Goal: Use online tool/utility: Utilize a website feature to perform a specific function

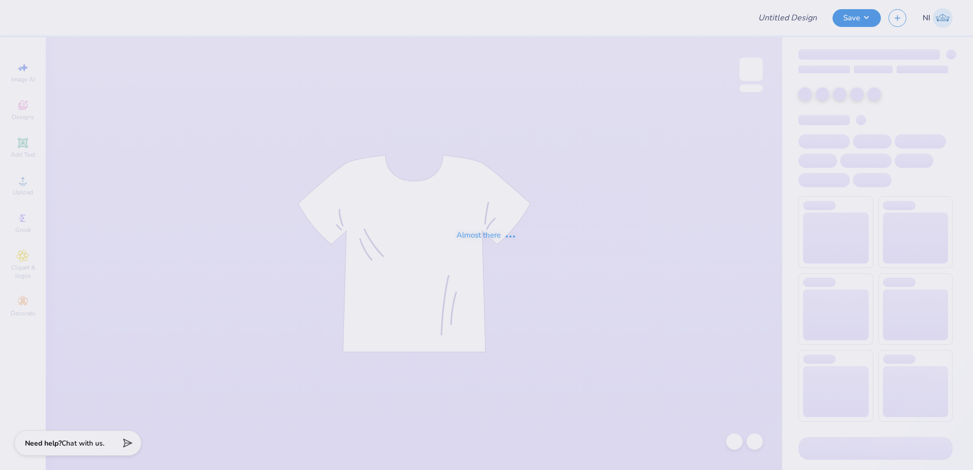
type input "Delta Zeta Rose Bowl"
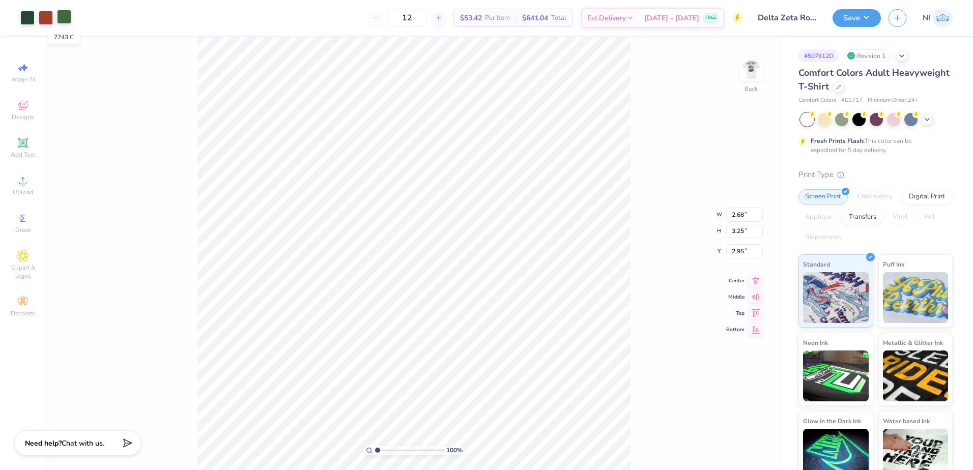
click at [65, 22] on div at bounding box center [64, 17] width 14 height 14
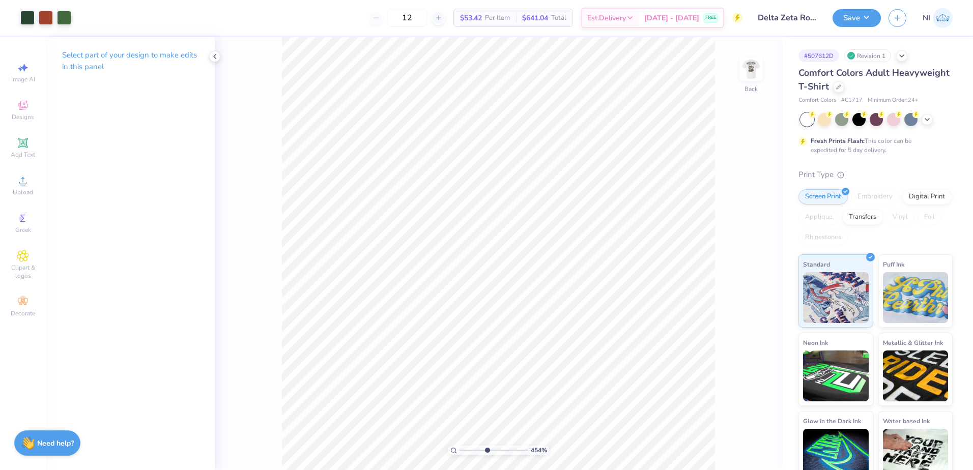
click at [487, 451] on input "range" at bounding box center [494, 450] width 69 height 9
drag, startPoint x: 485, startPoint y: 452, endPoint x: 469, endPoint y: 444, distance: 17.8
click at [469, 446] on input "range" at bounding box center [494, 450] width 69 height 9
type input "2.53"
click at [472, 449] on input "range" at bounding box center [494, 450] width 69 height 9
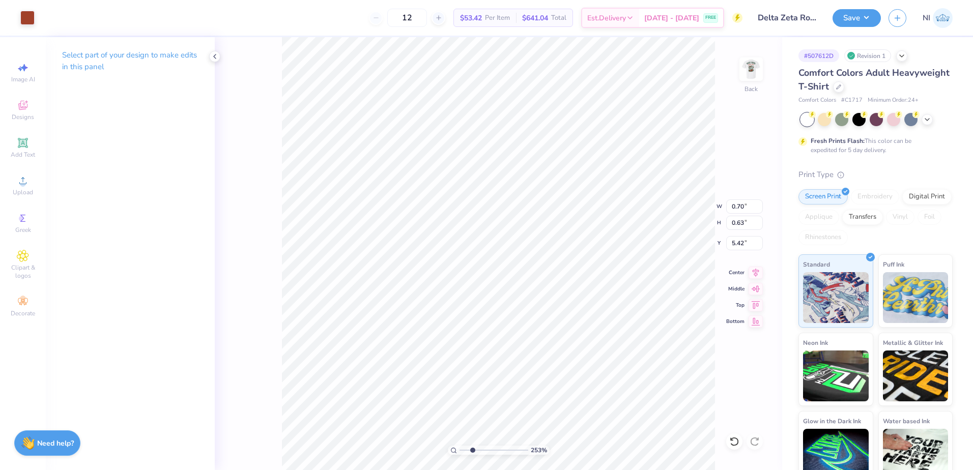
type input "0.70"
type input "0.63"
type input "5.48"
type input "0.16"
type input "0.17"
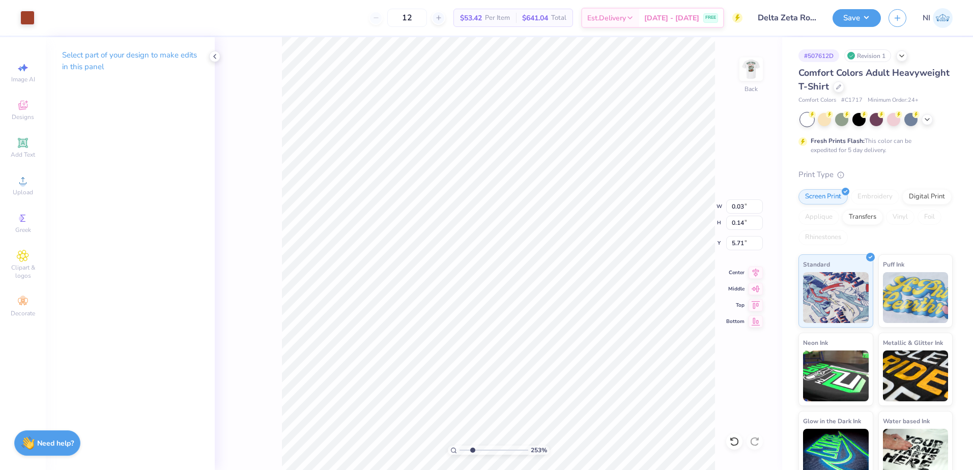
type input "4.29"
